Goal: Task Accomplishment & Management: Manage account settings

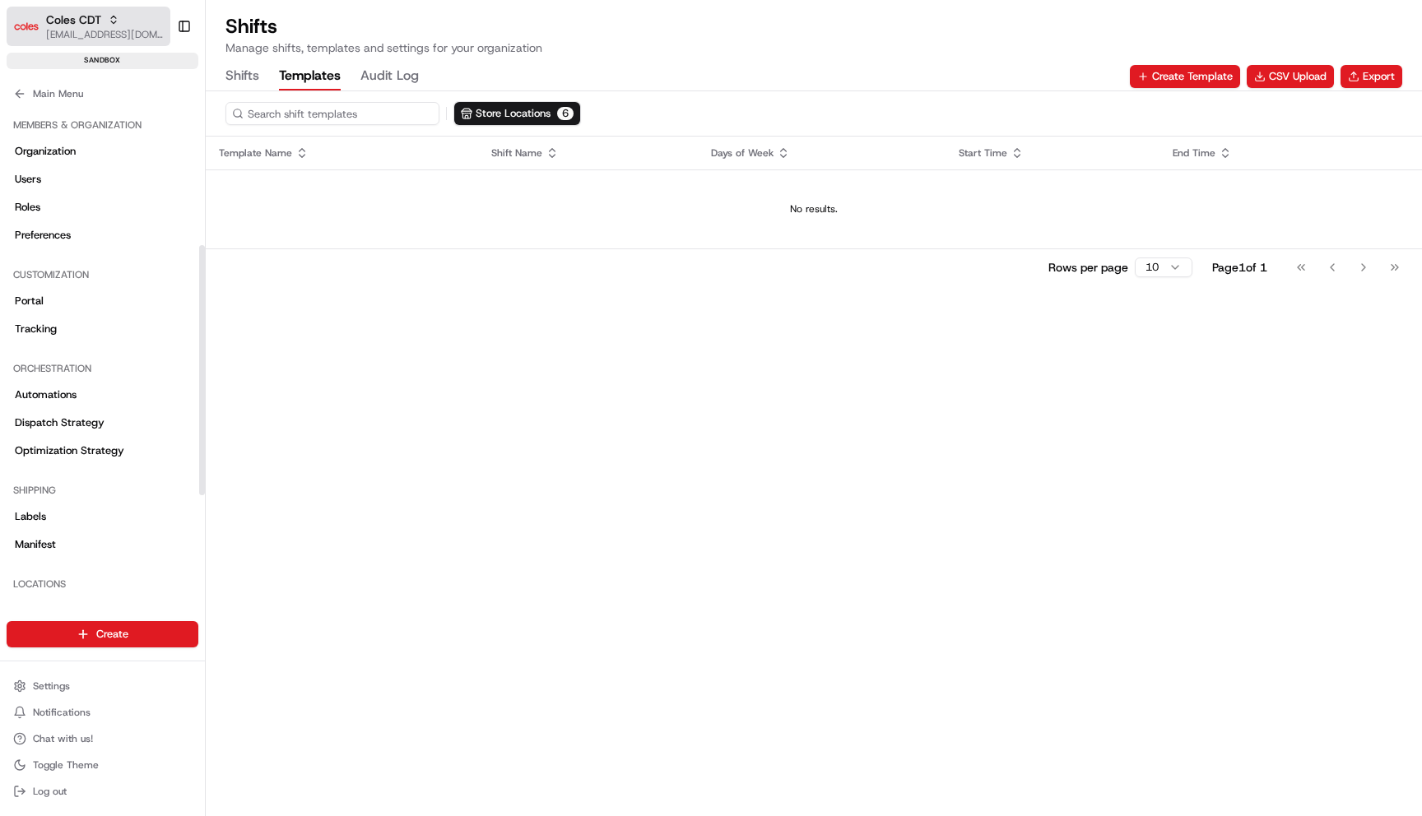
scroll to position [272, 0]
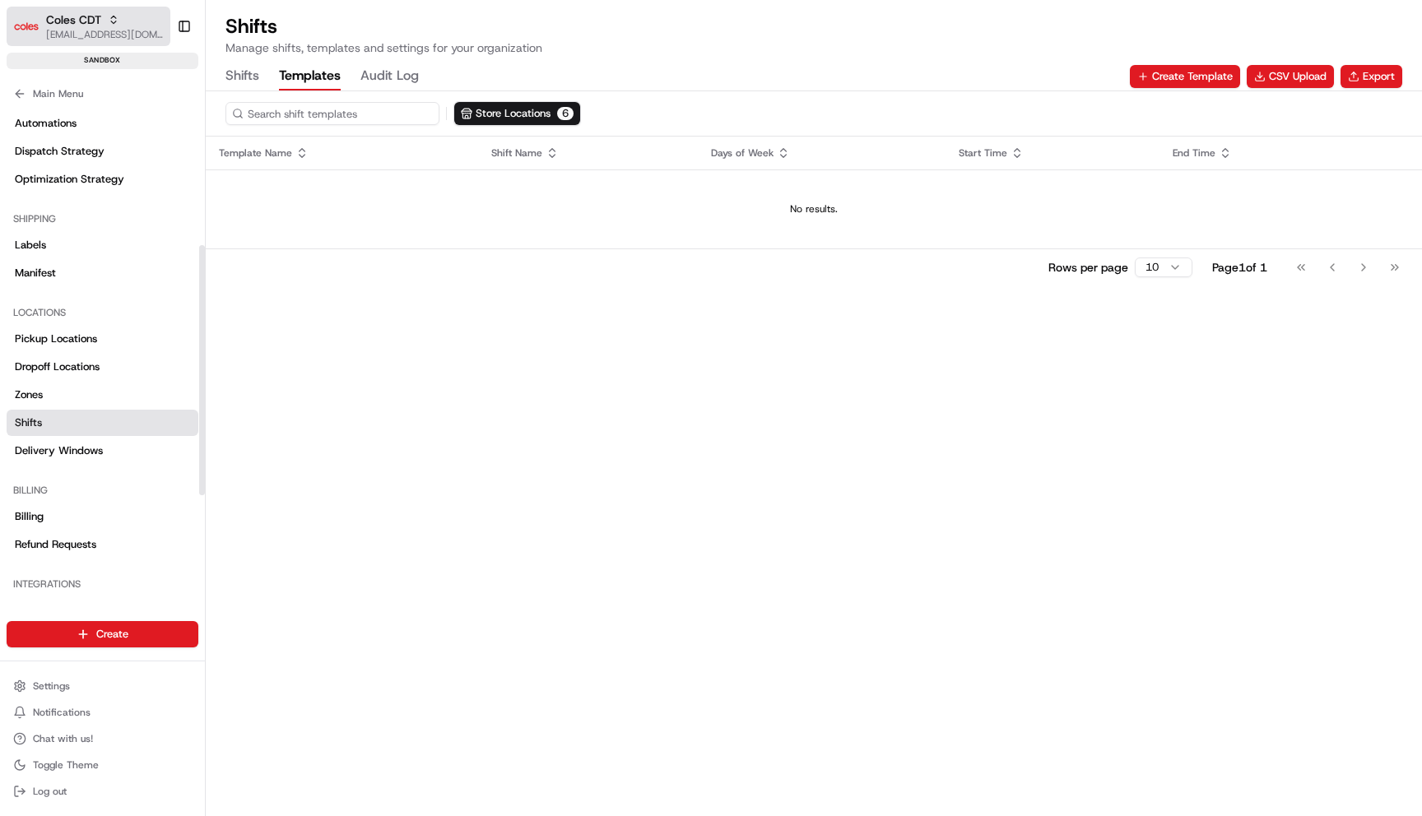
click at [93, 43] on button "Coles CDT [EMAIL_ADDRESS][DOMAIN_NAME]" at bounding box center [89, 27] width 164 height 40
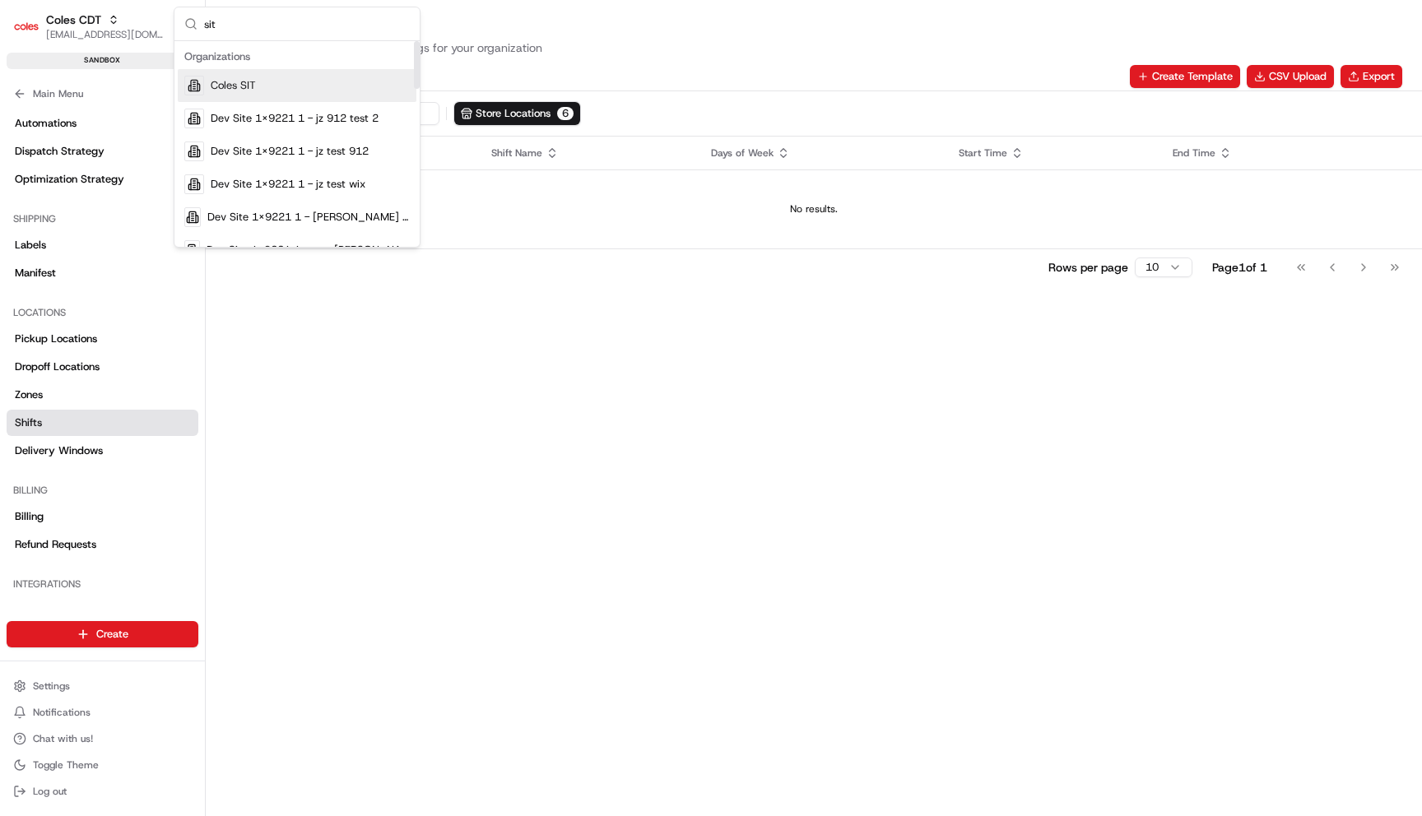
type input "sit"
click at [252, 90] on span "Coles SIT" at bounding box center [233, 85] width 45 height 15
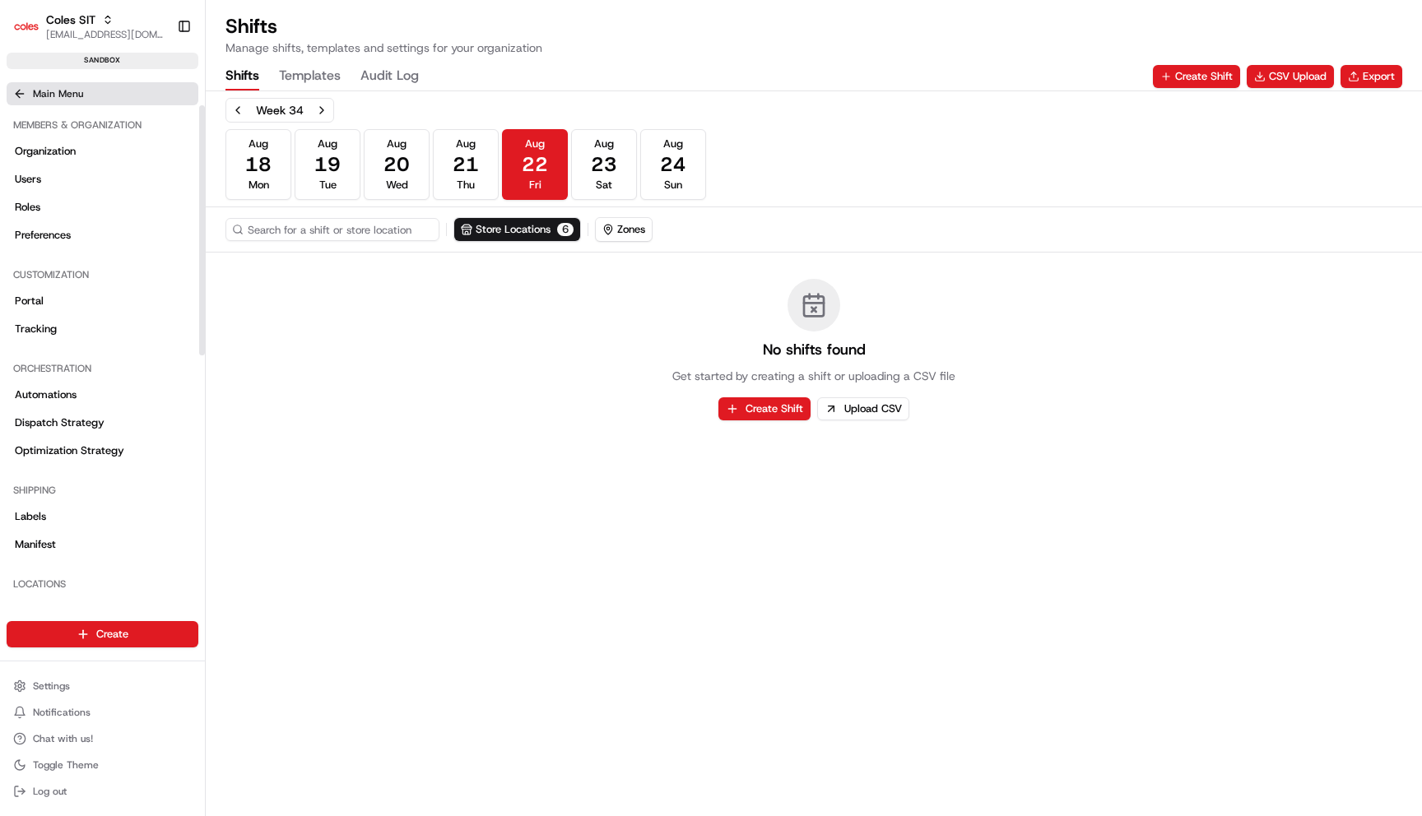
click at [75, 100] on span "Main Menu" at bounding box center [58, 93] width 50 height 13
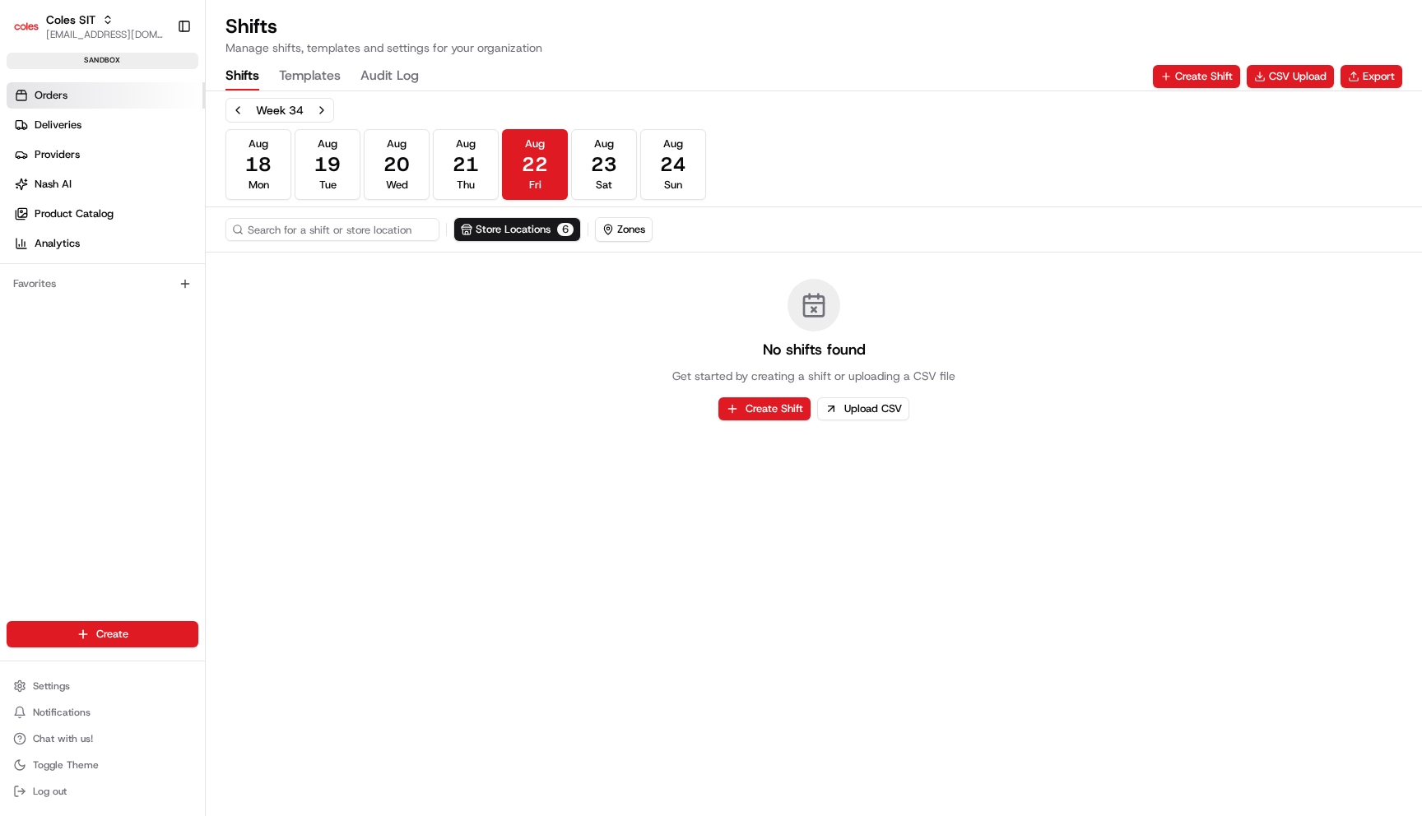
click at [76, 95] on link "Orders" at bounding box center [106, 95] width 198 height 26
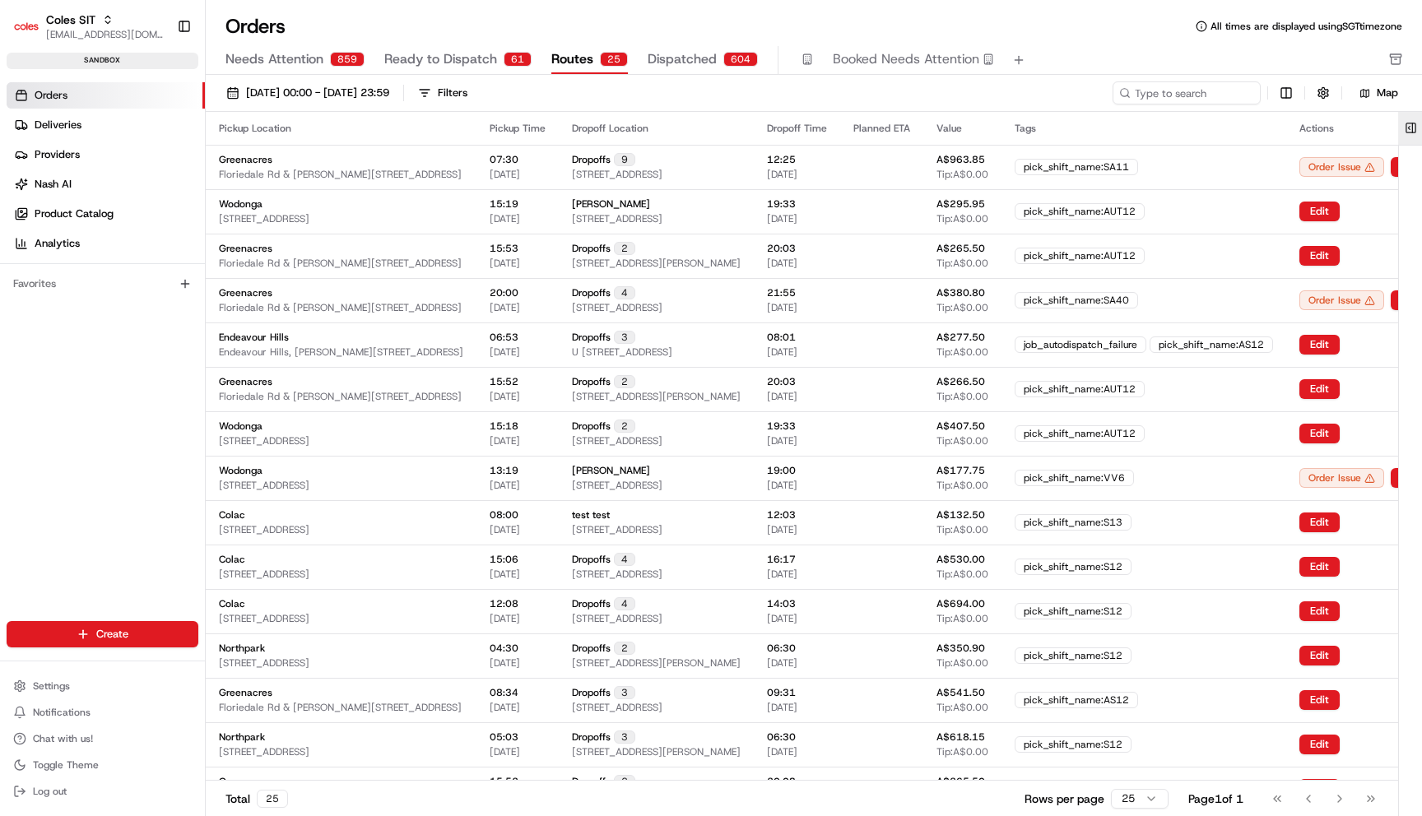
click at [1410, 127] on button at bounding box center [1411, 128] width 27 height 33
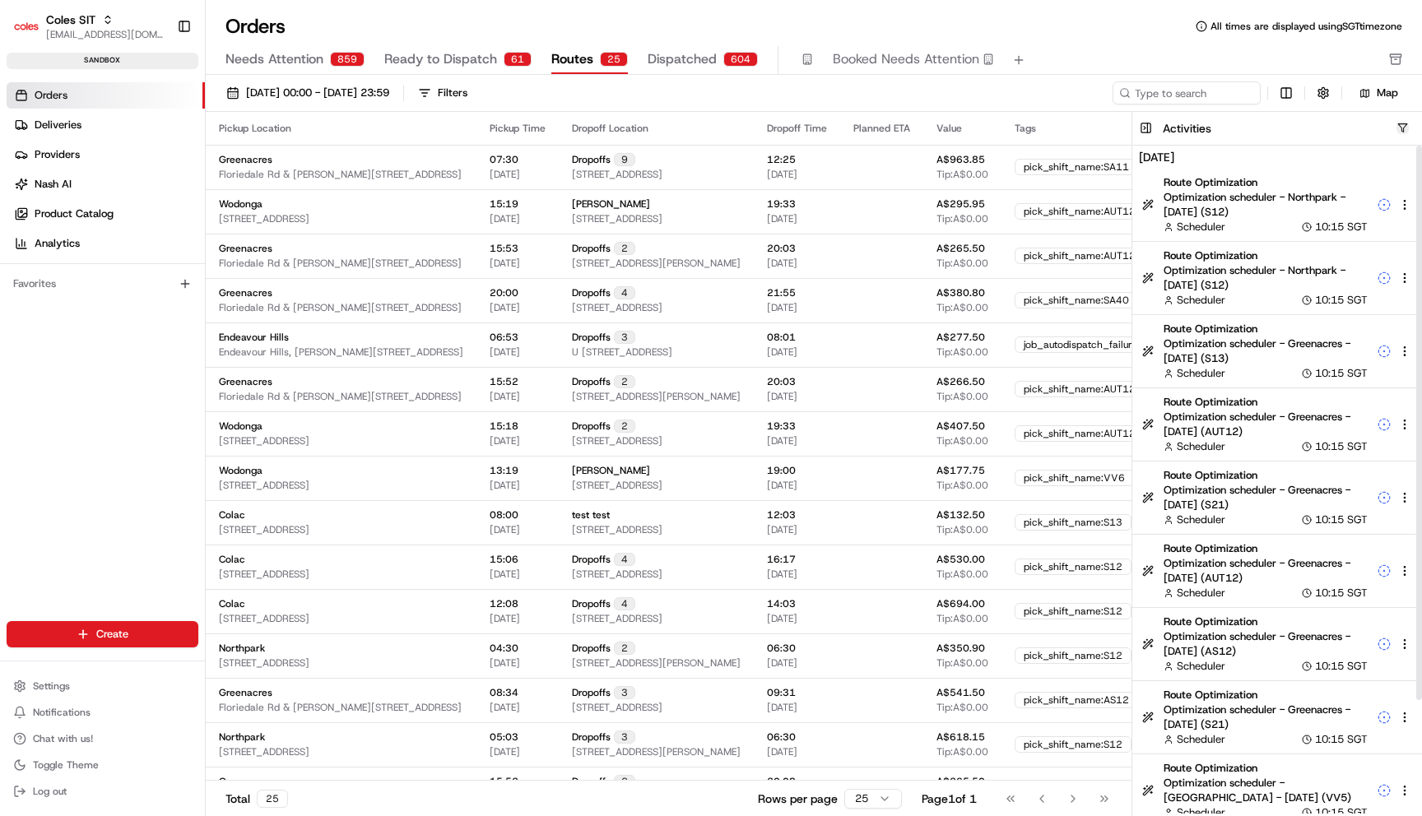
click at [1397, 128] on button "button" at bounding box center [1403, 128] width 12 height 12
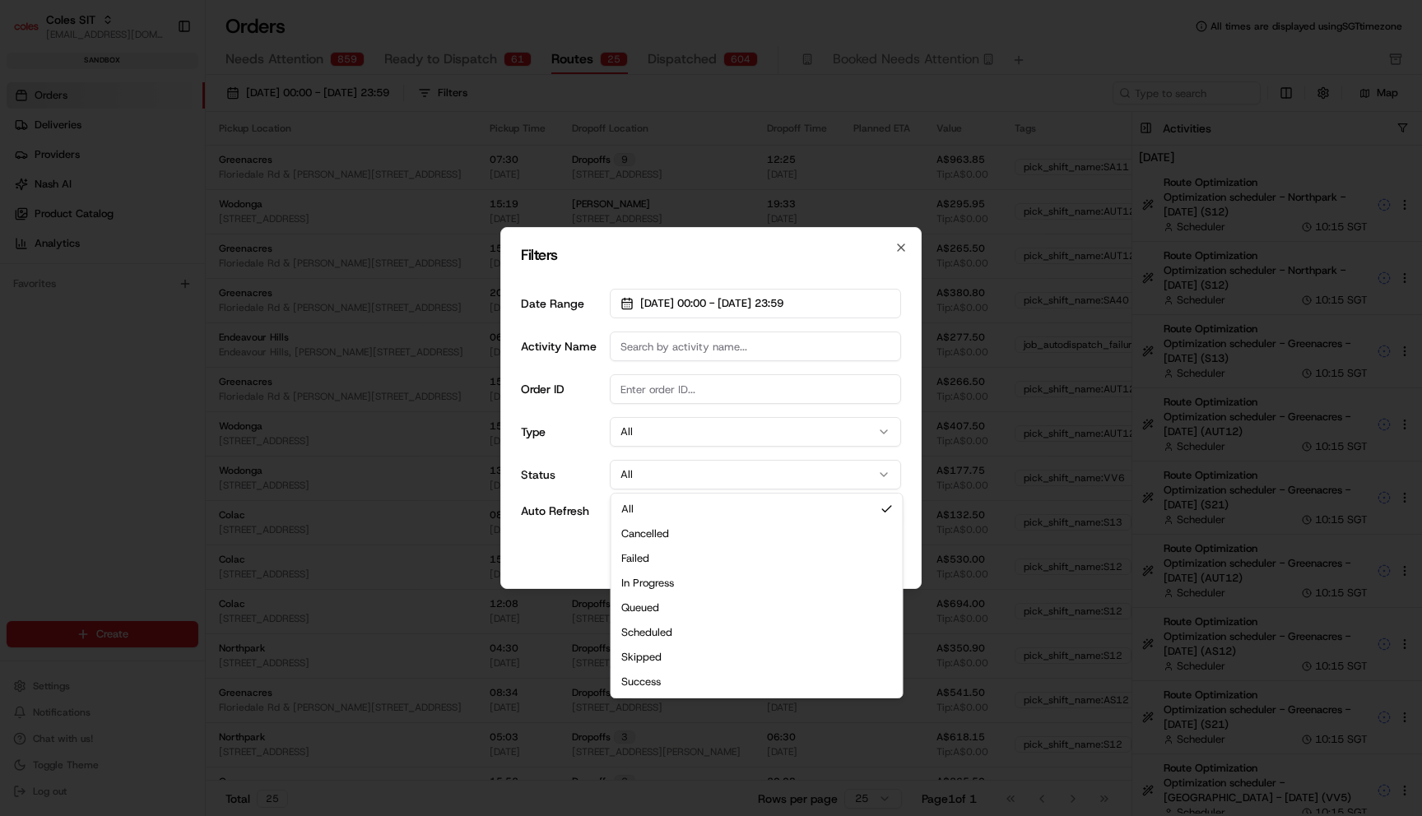
click at [677, 470] on button "All" at bounding box center [755, 475] width 291 height 30
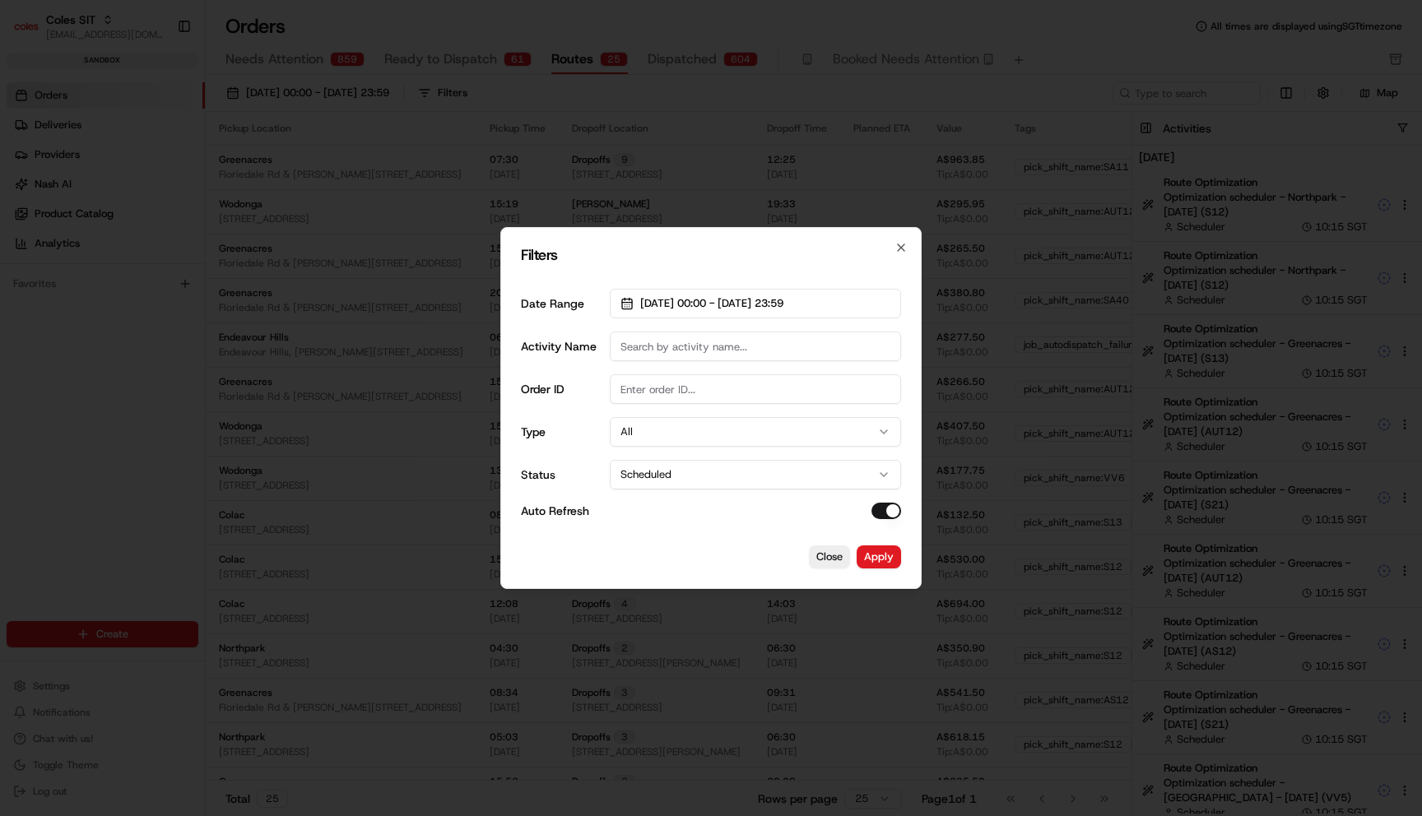
click at [606, 548] on div "Close Apply" at bounding box center [711, 557] width 380 height 23
click at [887, 552] on button "Apply" at bounding box center [879, 557] width 44 height 23
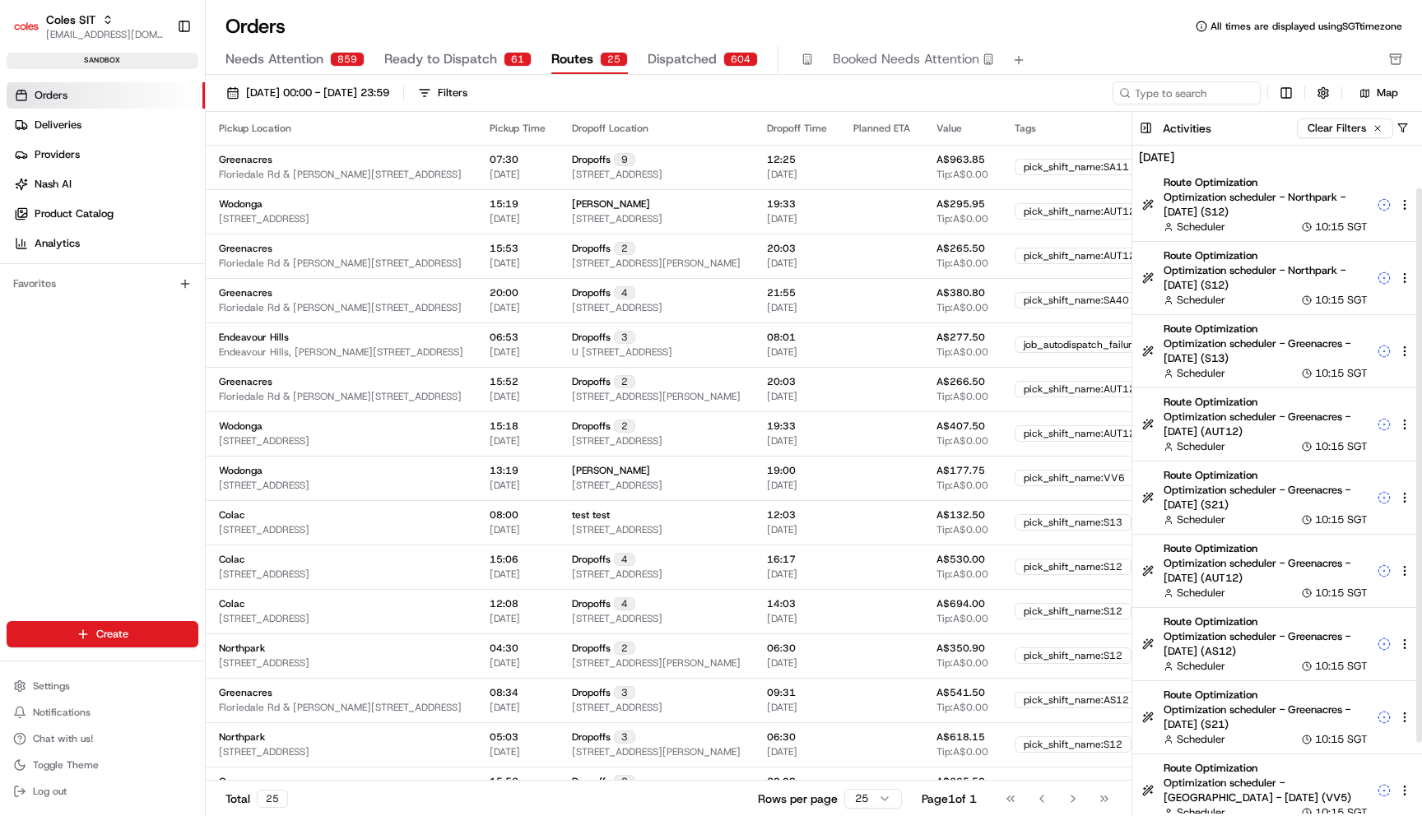
scroll to position [137, 0]
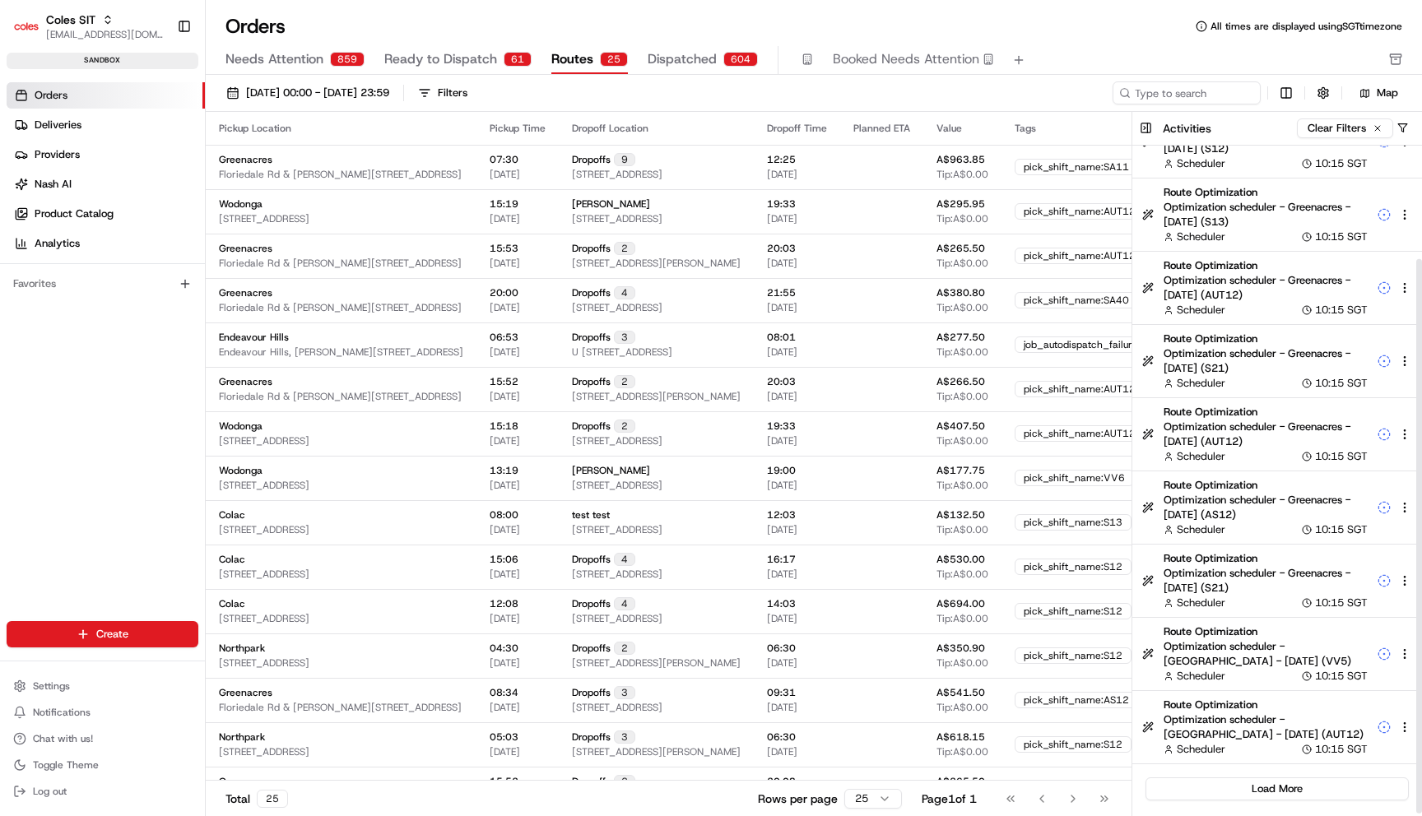
click at [1284, 776] on div "Load More" at bounding box center [1277, 789] width 290 height 49
click at [1284, 790] on button "Load More" at bounding box center [1277, 789] width 263 height 23
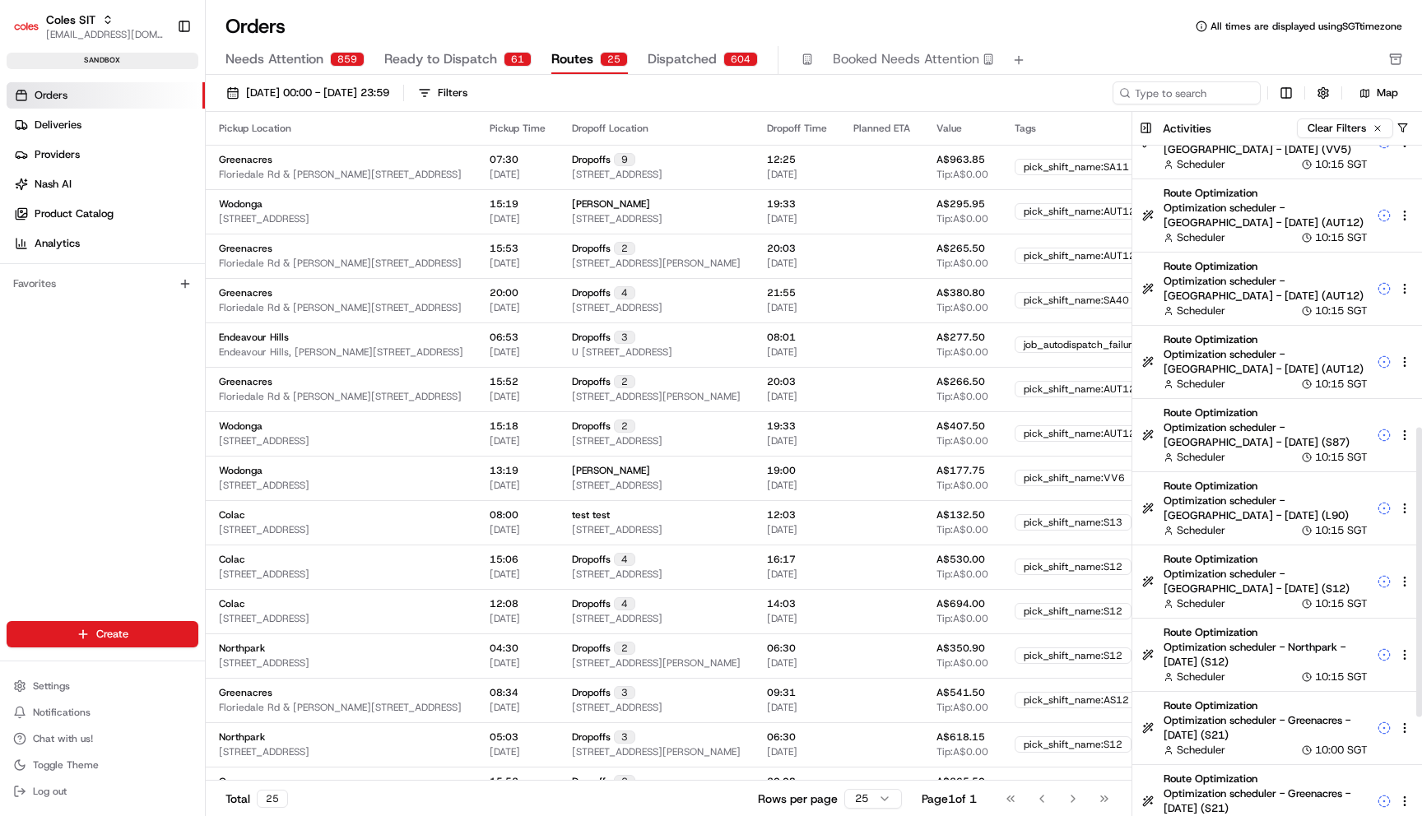
scroll to position [869, 0]
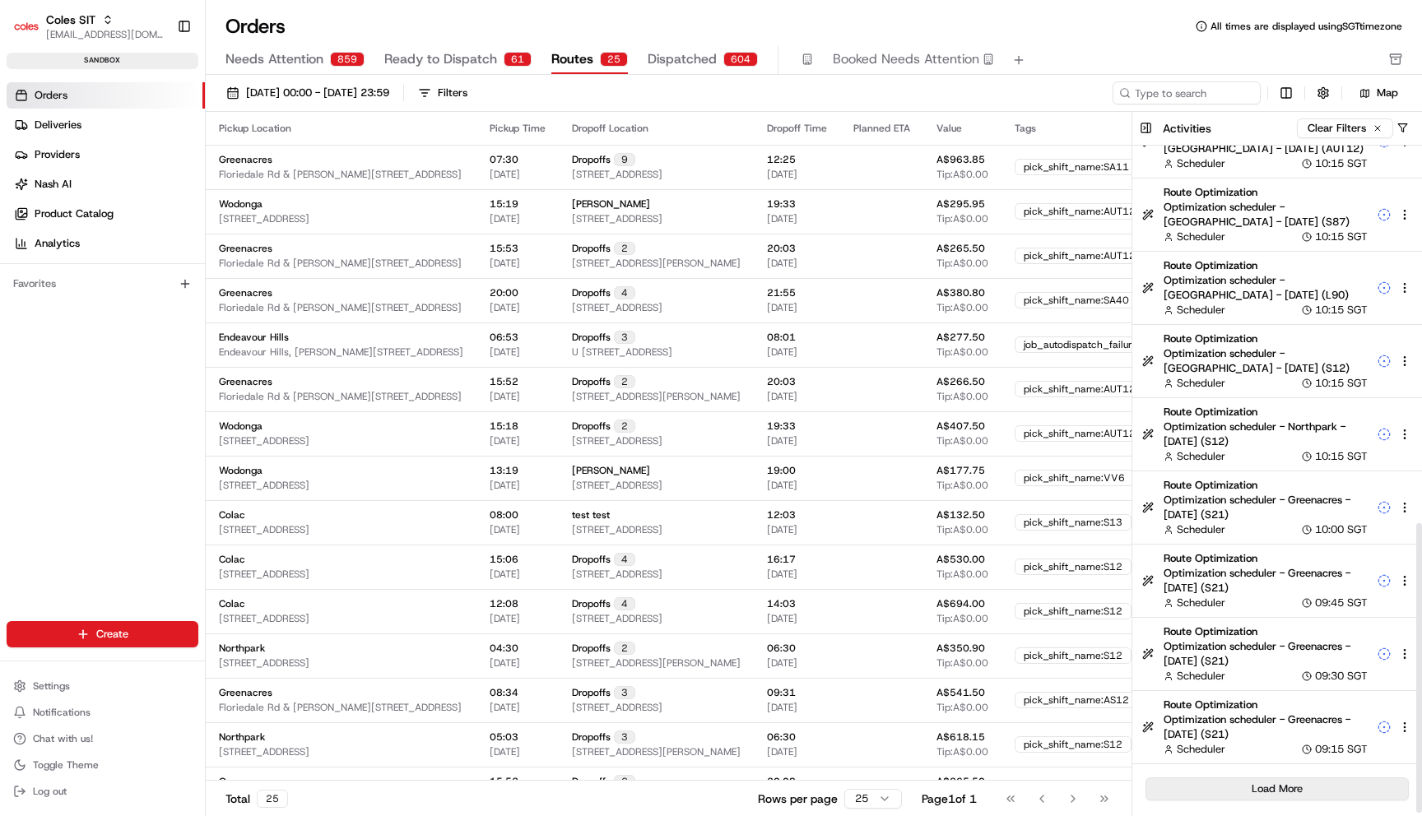
click at [1297, 784] on button "Load More" at bounding box center [1277, 789] width 263 height 23
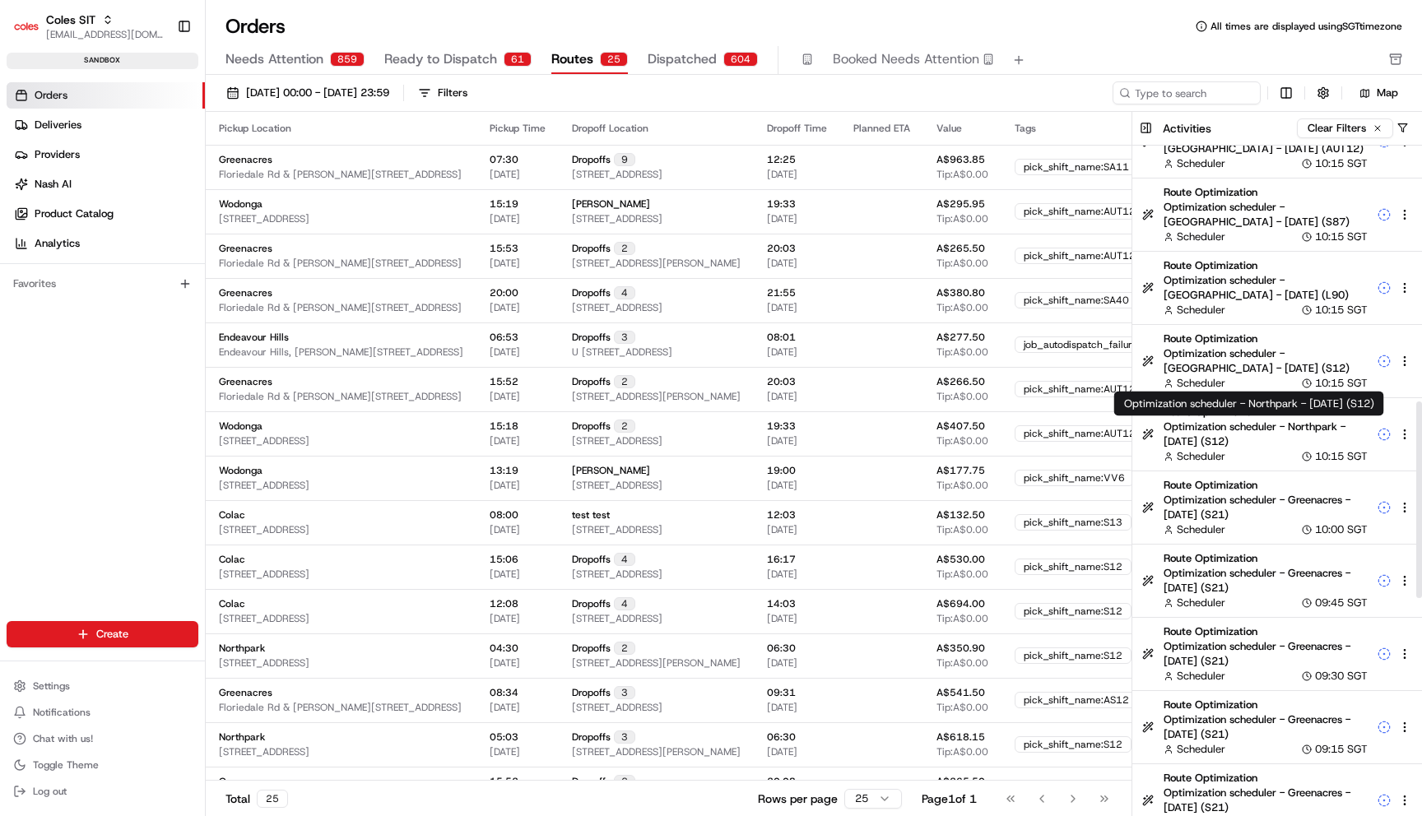
scroll to position [1327, 0]
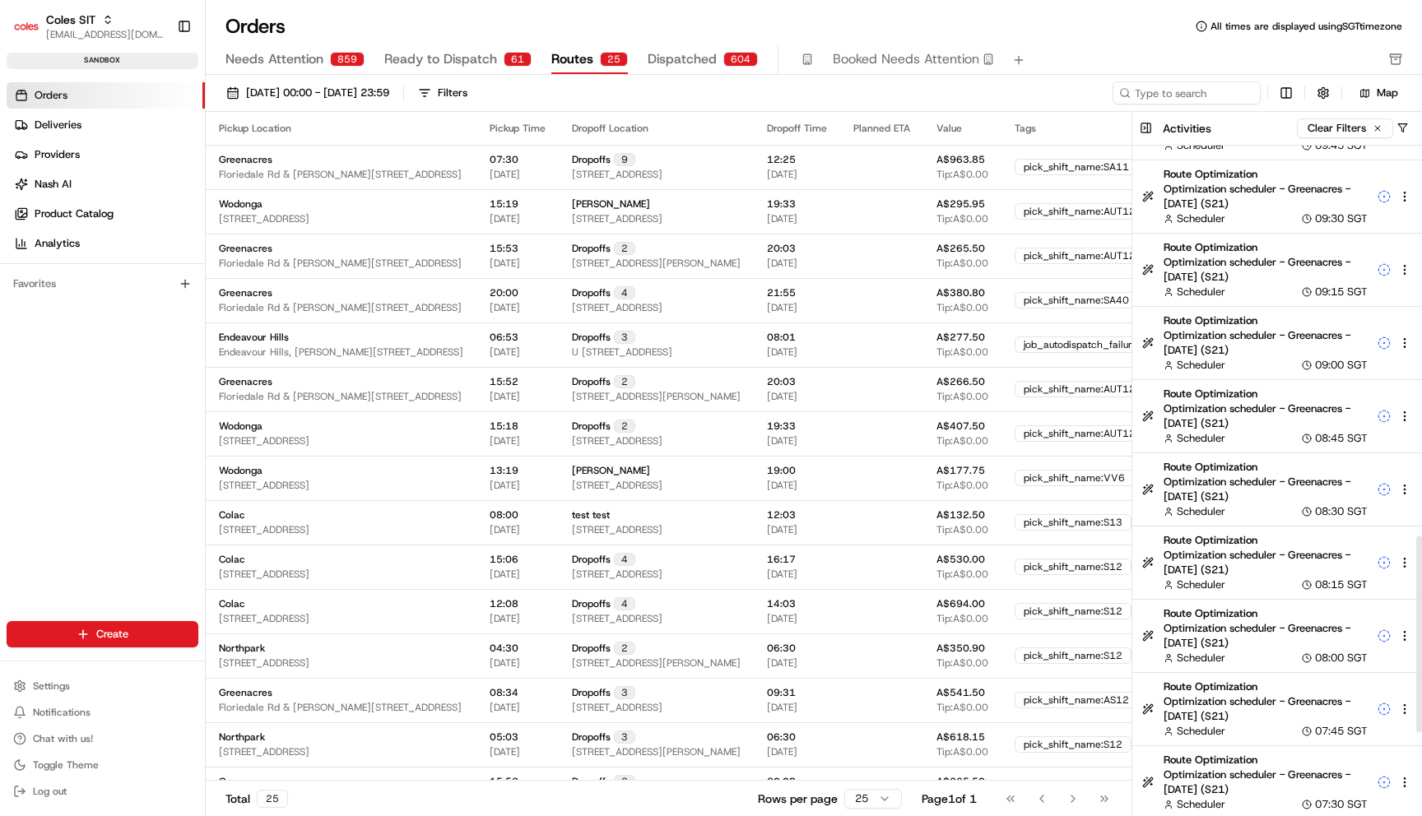
click at [1255, 654] on div "Scheduler 08:00 SGT" at bounding box center [1266, 658] width 204 height 15
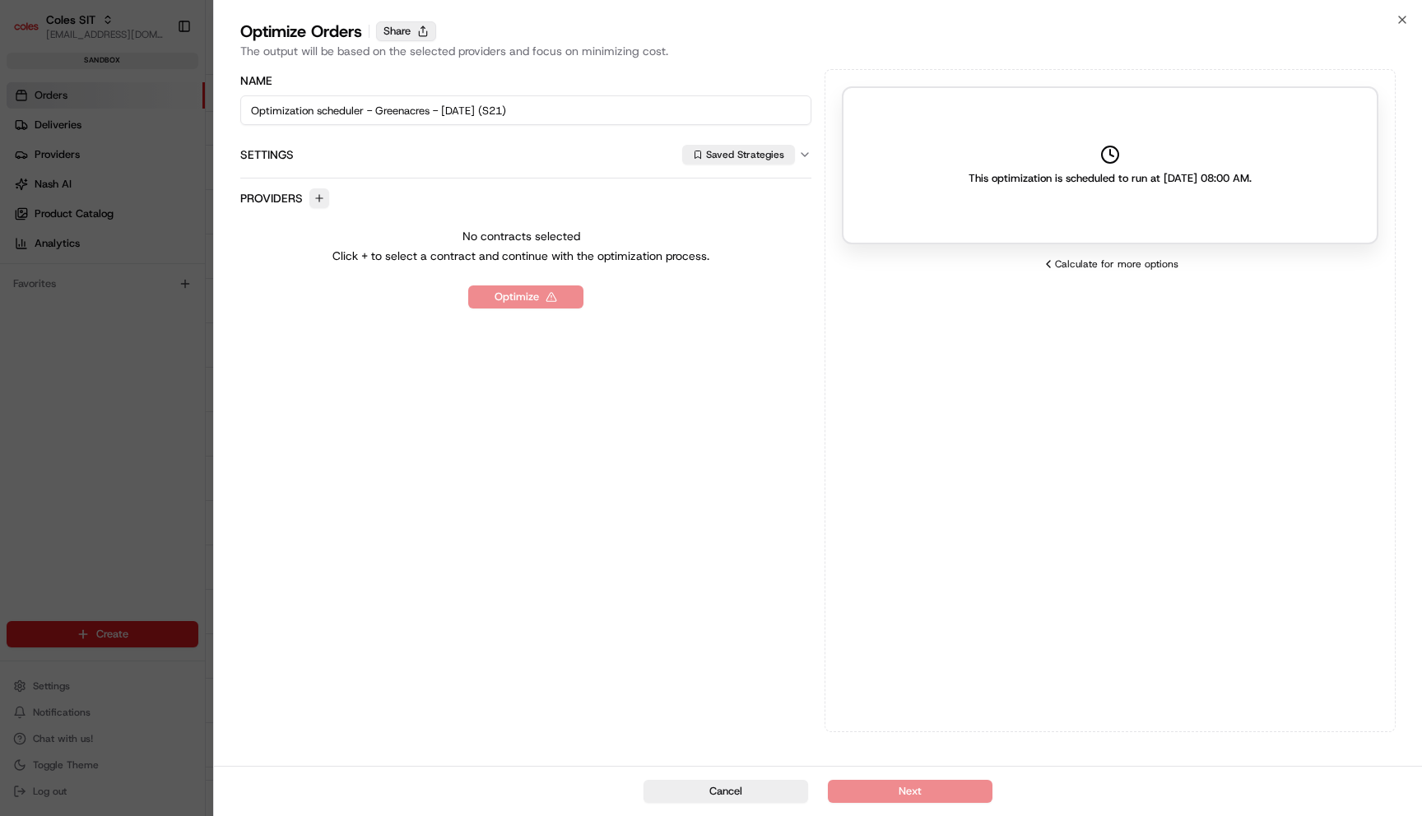
click at [404, 39] on button "Share" at bounding box center [406, 31] width 60 height 20
click at [407, 24] on button "Share" at bounding box center [406, 31] width 60 height 20
